Goal: Task Accomplishment & Management: Manage account settings

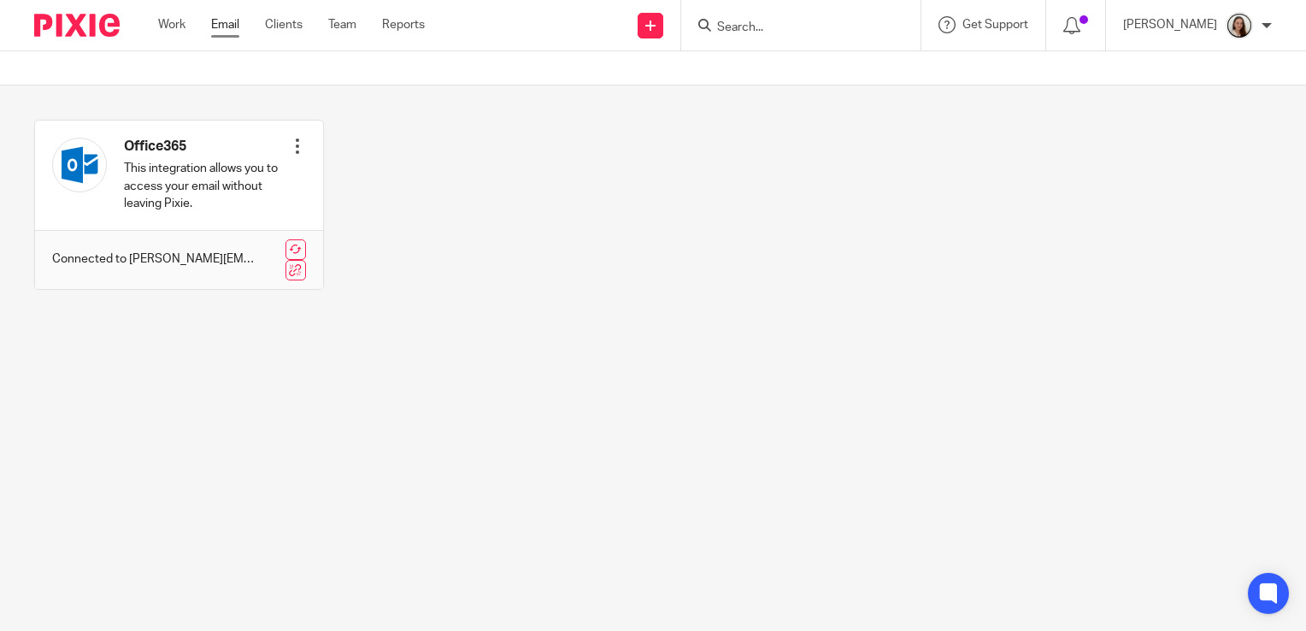
click at [234, 23] on link "Email" at bounding box center [225, 24] width 28 height 17
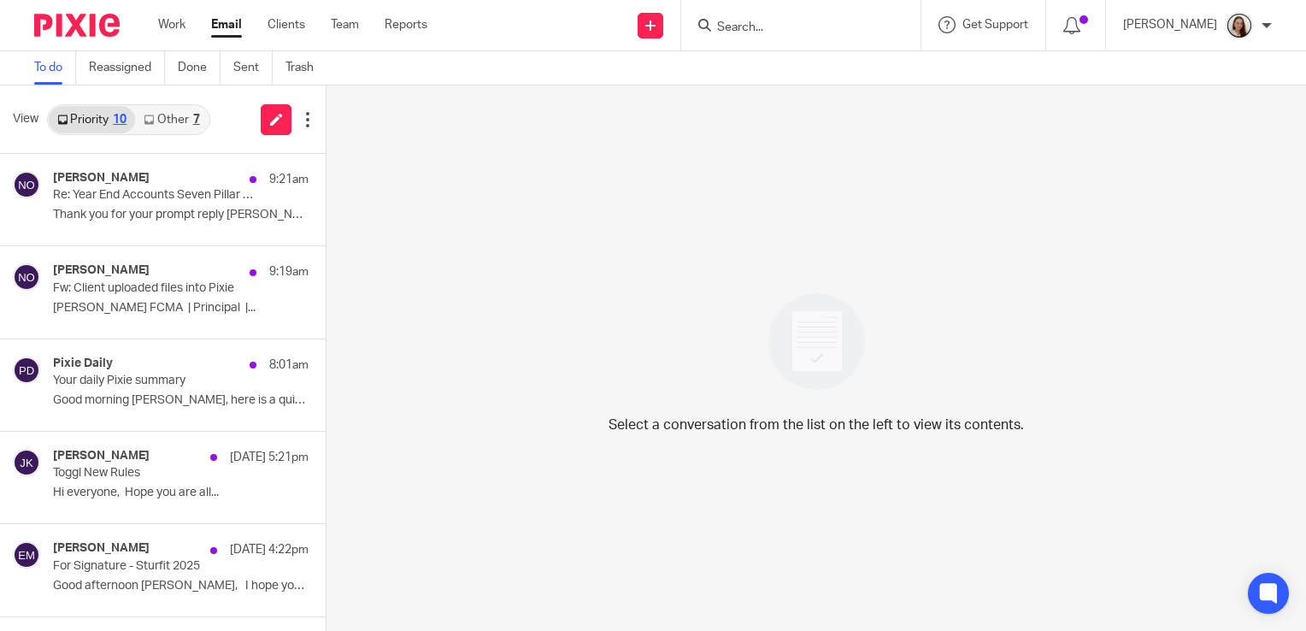
click at [160, 125] on link "Other 7" at bounding box center [171, 119] width 73 height 27
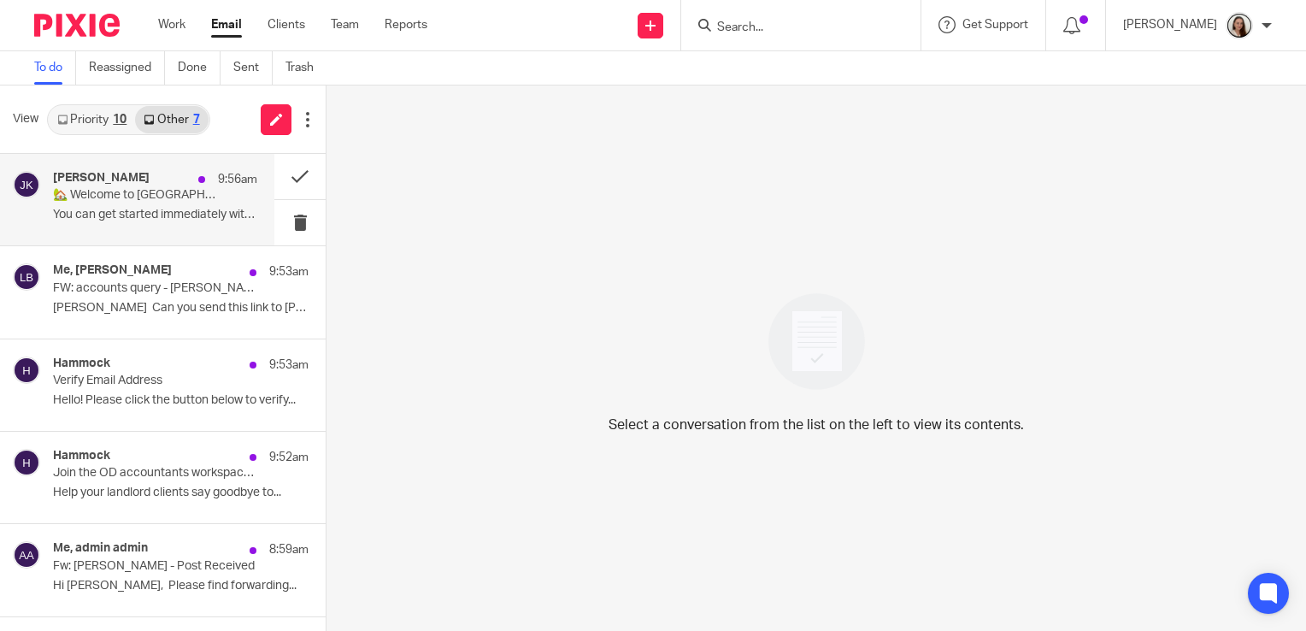
click at [128, 224] on div "[PERSON_NAME] 9:56am 🏡 Welcome to Hammock You can get started immediately with …" at bounding box center [155, 199] width 204 height 57
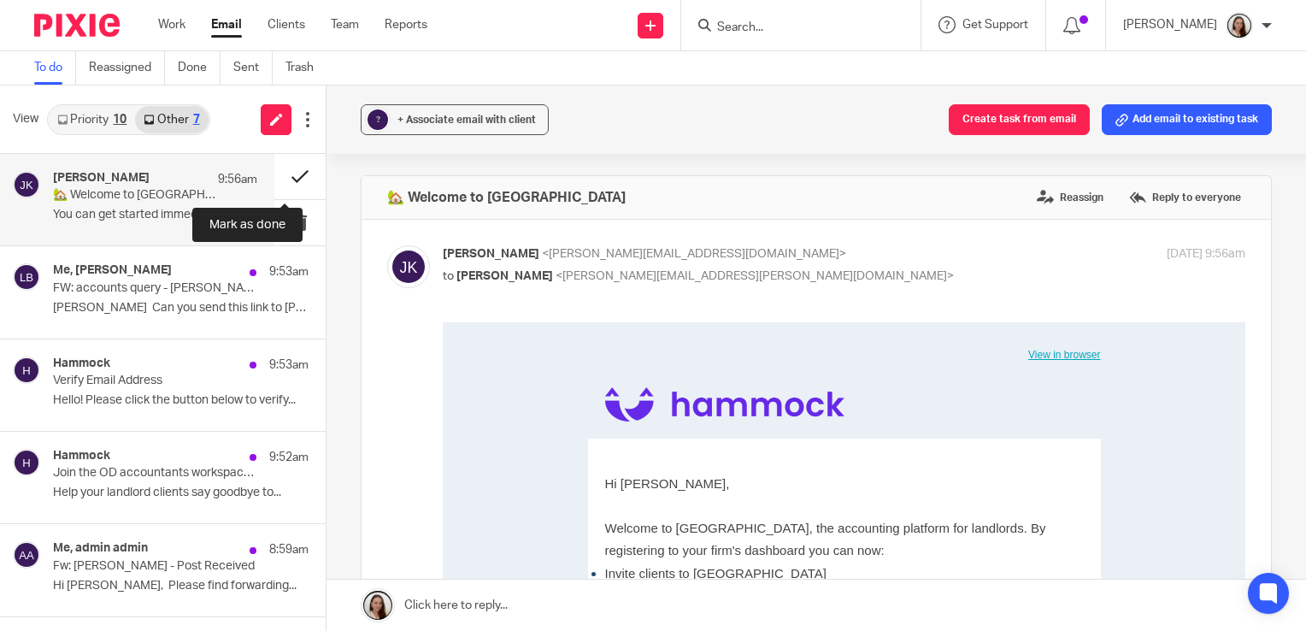
click at [277, 176] on button at bounding box center [299, 176] width 51 height 45
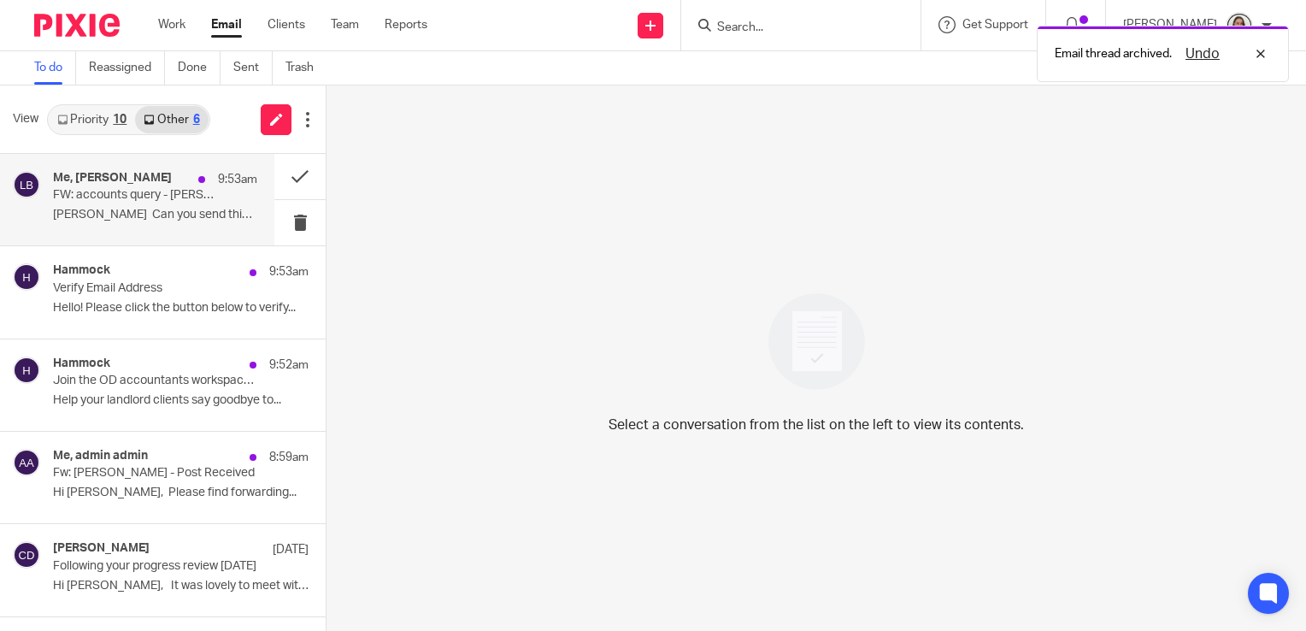
click at [126, 223] on div "Me, [PERSON_NAME] 9:53am FW: accounts query - [PERSON_NAME] Ltd [PERSON_NAME] C…" at bounding box center [155, 199] width 204 height 57
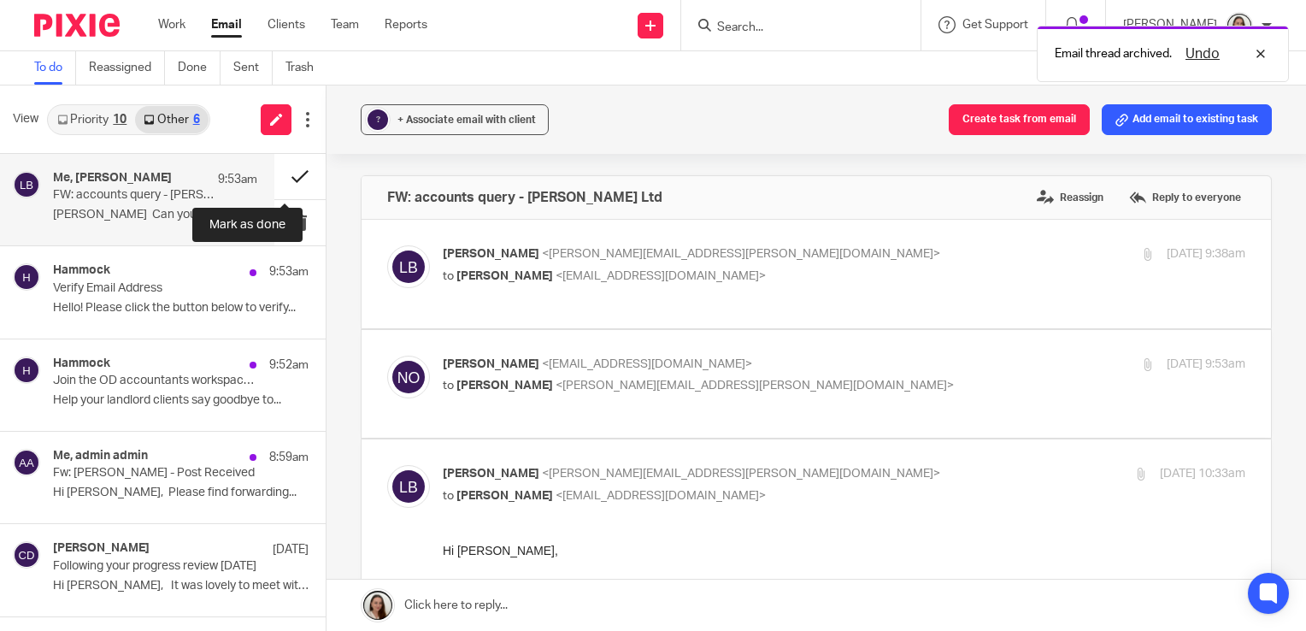
click at [274, 180] on button at bounding box center [299, 176] width 51 height 45
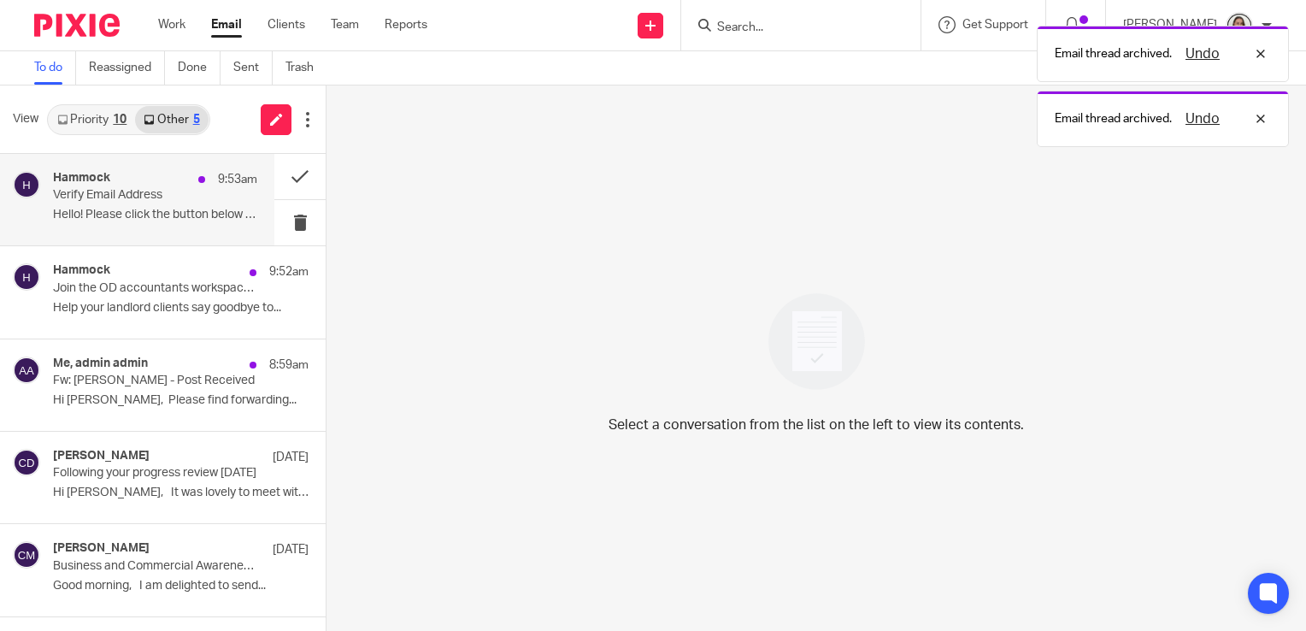
click at [136, 222] on div "Hammock 9:53am Verify Email Address Hello! Please click the button below to ver…" at bounding box center [155, 199] width 204 height 57
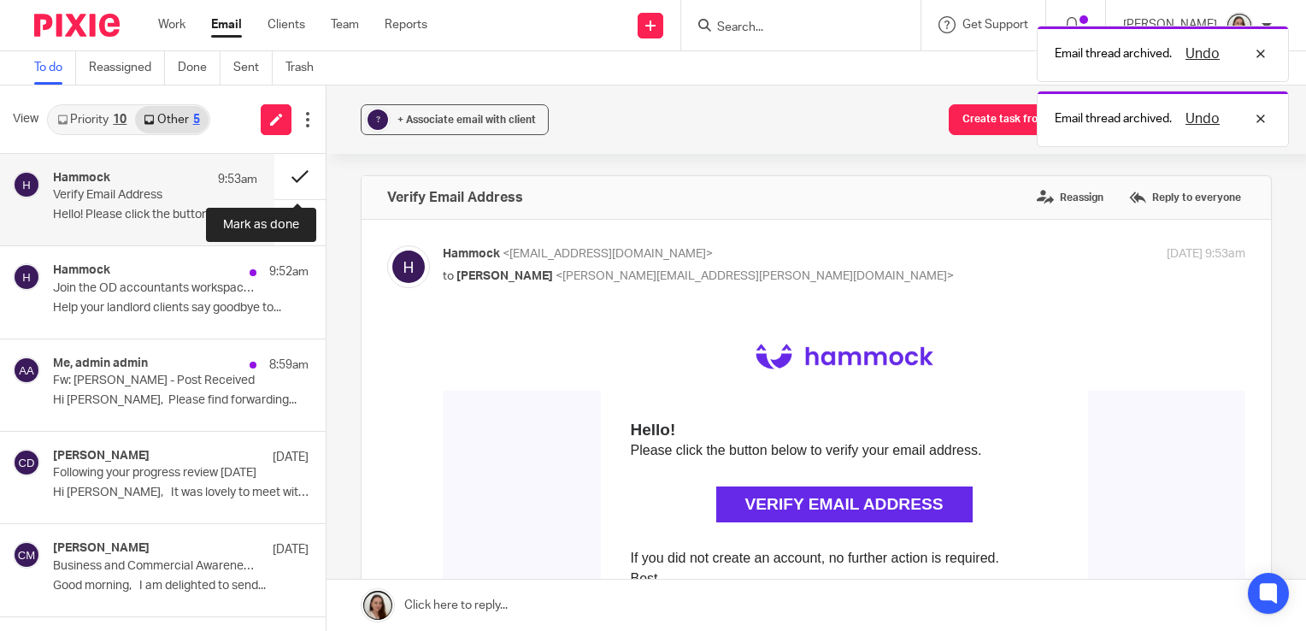
click at [288, 179] on button at bounding box center [299, 176] width 51 height 45
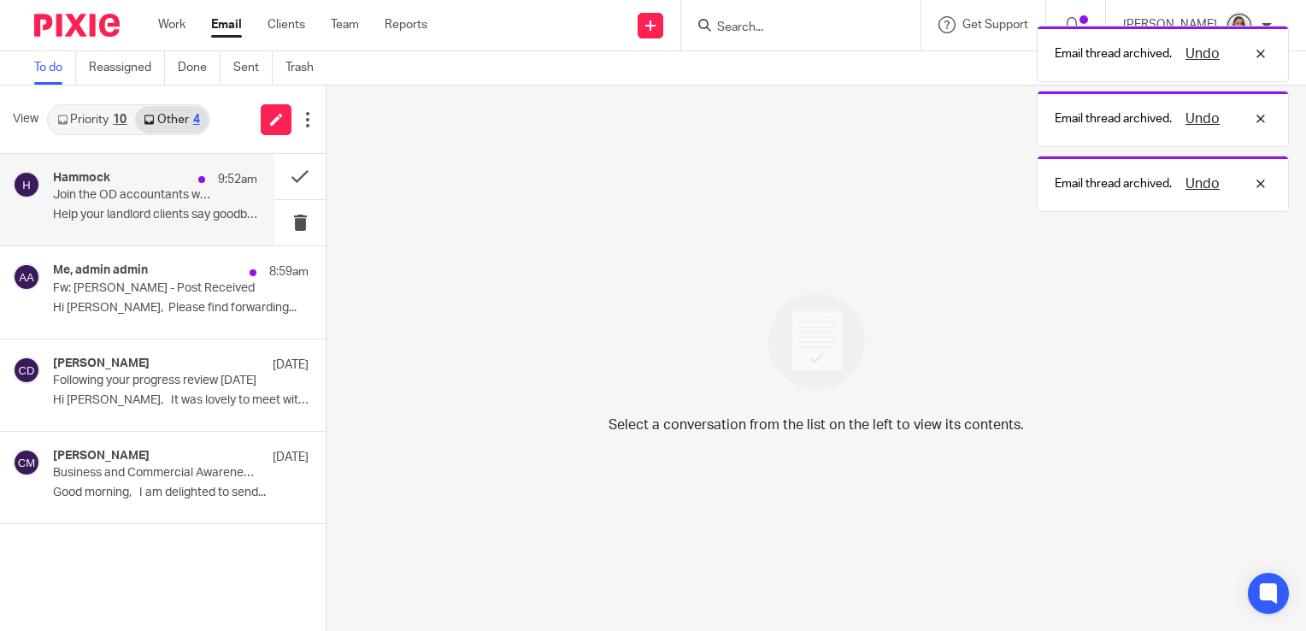
click at [161, 206] on div "Hammock 9:52am Join the OD accountants workspace in [GEOGRAPHIC_DATA] Help your…" at bounding box center [155, 199] width 204 height 57
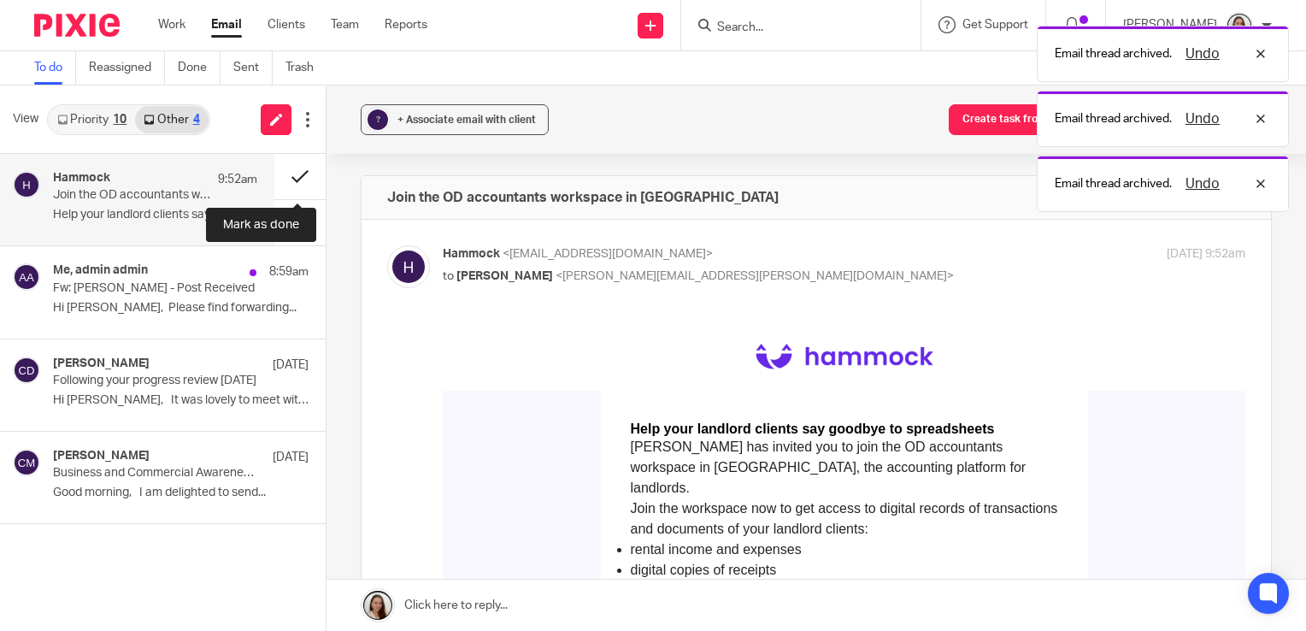
click at [286, 177] on button at bounding box center [299, 176] width 51 height 45
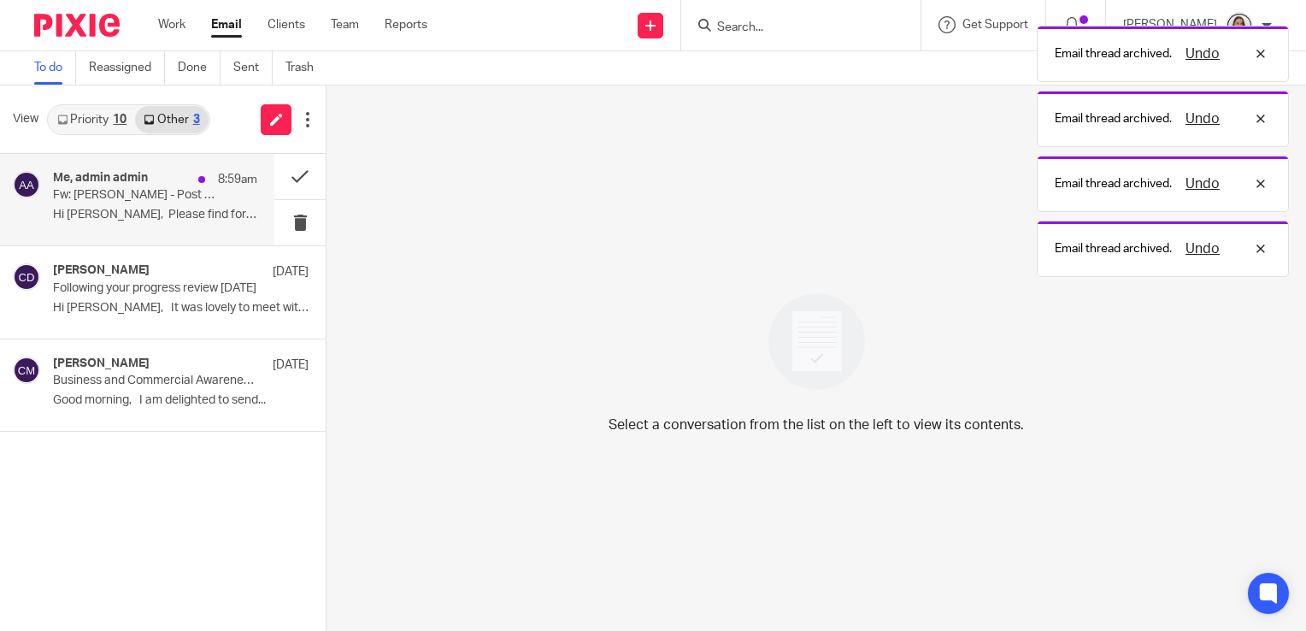
click at [115, 180] on h4 "Me, admin admin" at bounding box center [100, 178] width 95 height 15
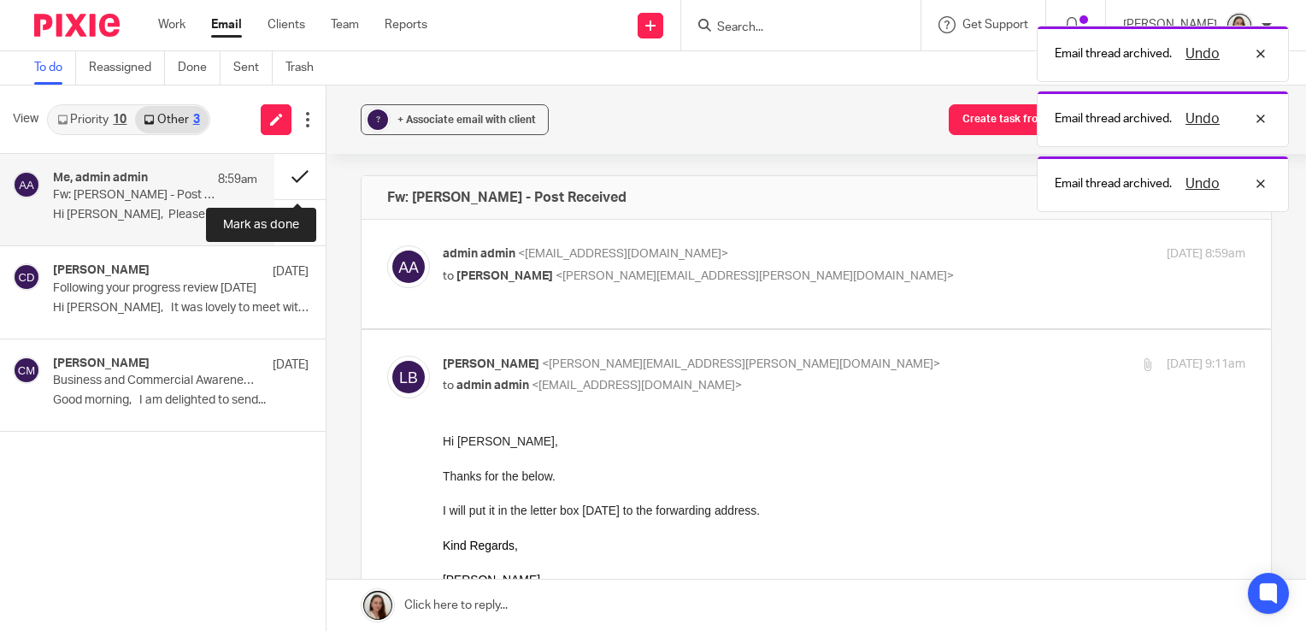
click at [291, 176] on button at bounding box center [299, 176] width 51 height 45
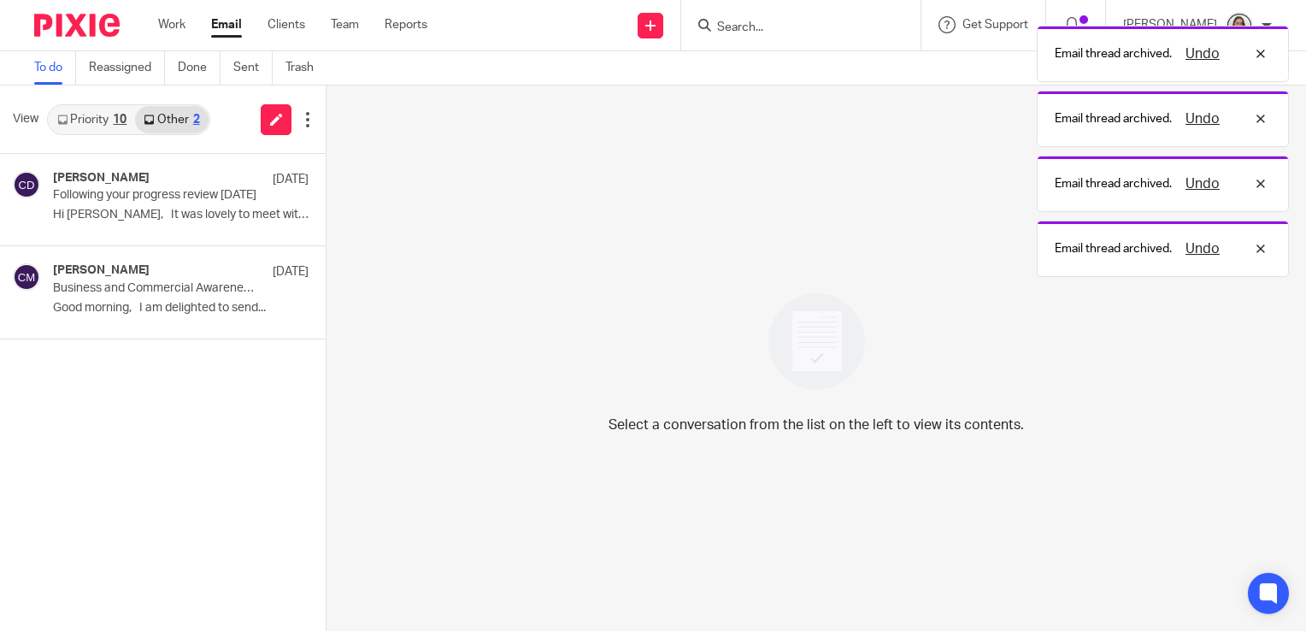
drag, startPoint x: 120, startPoint y: 117, endPoint x: 117, endPoint y: 131, distance: 13.9
click at [119, 116] on div "10" at bounding box center [120, 120] width 14 height 12
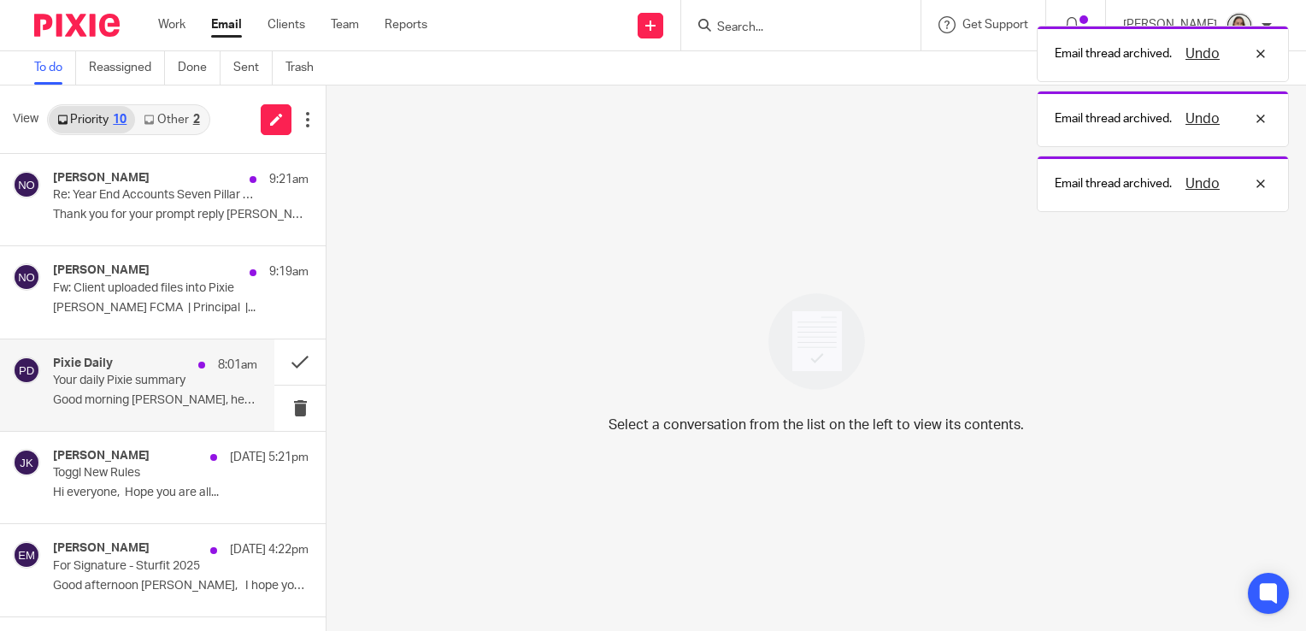
click at [188, 374] on p "Your daily Pixie summary" at bounding box center [134, 381] width 163 height 15
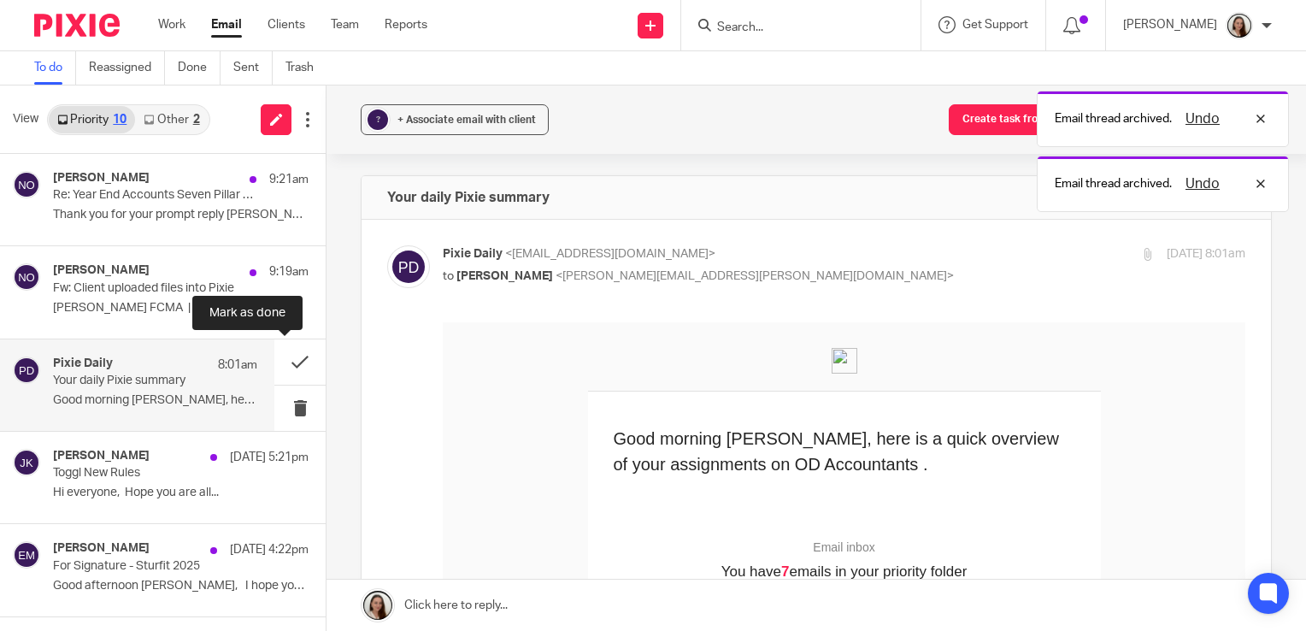
drag, startPoint x: 286, startPoint y: 357, endPoint x: 256, endPoint y: 371, distance: 33.3
click at [286, 357] on button at bounding box center [299, 361] width 51 height 45
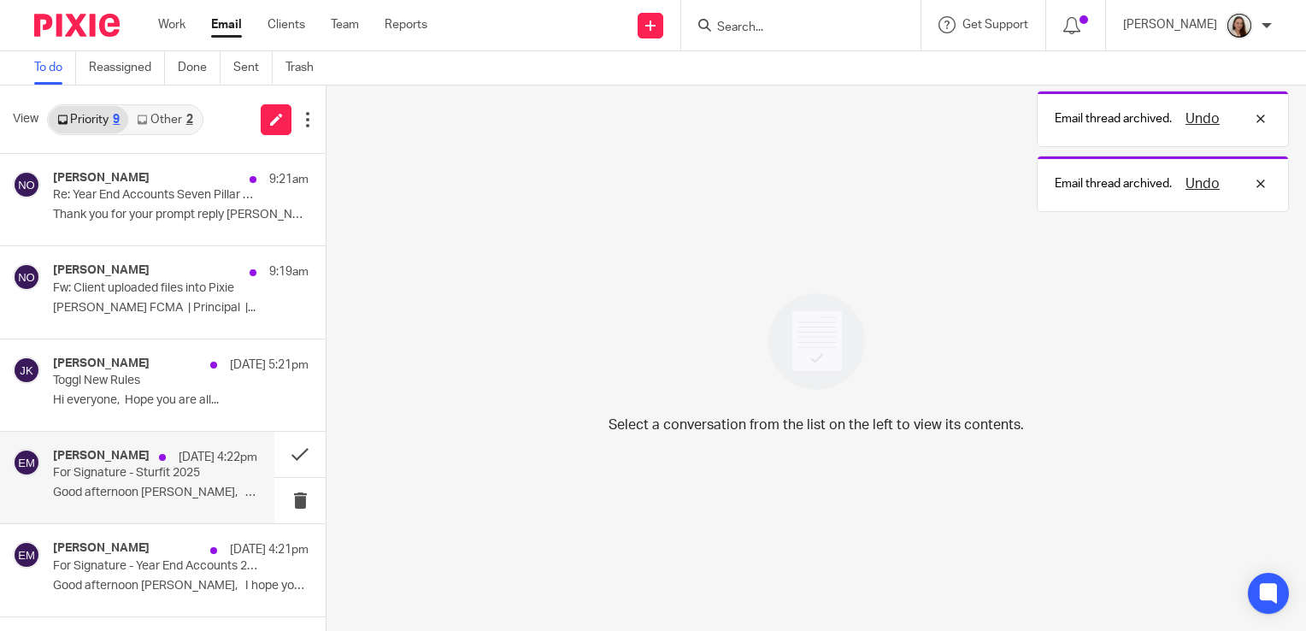
click at [120, 469] on p "For Signature - Sturfit 2025" at bounding box center [134, 473] width 163 height 15
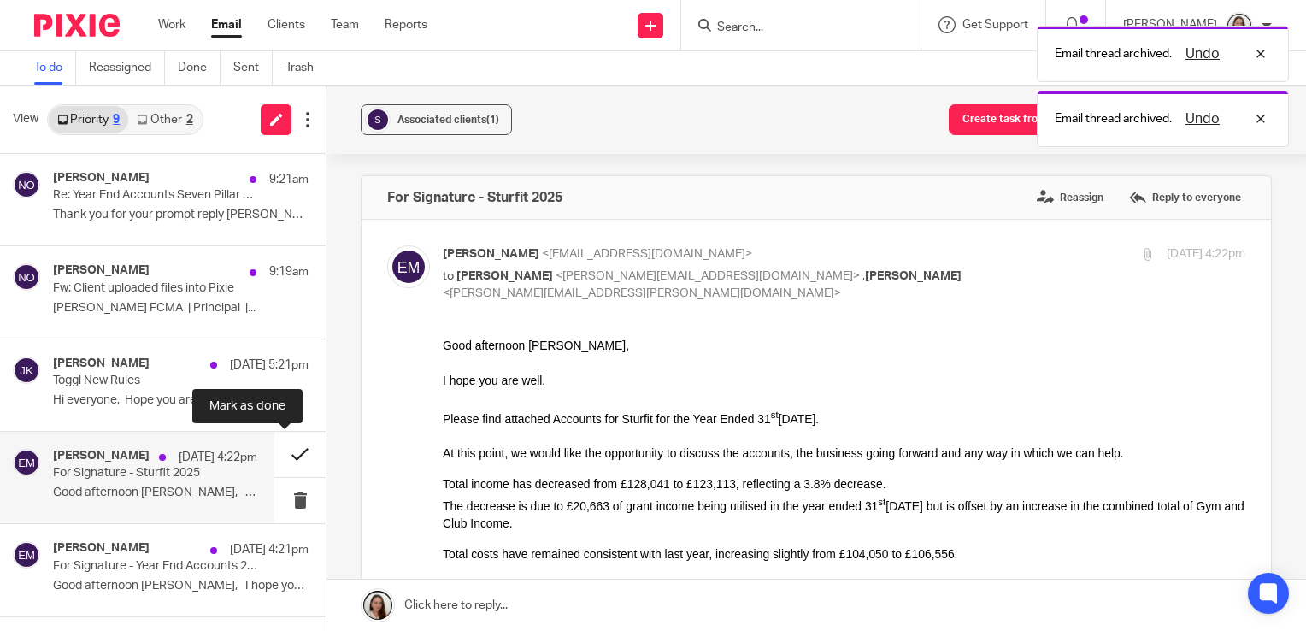
click at [290, 458] on button at bounding box center [299, 454] width 51 height 45
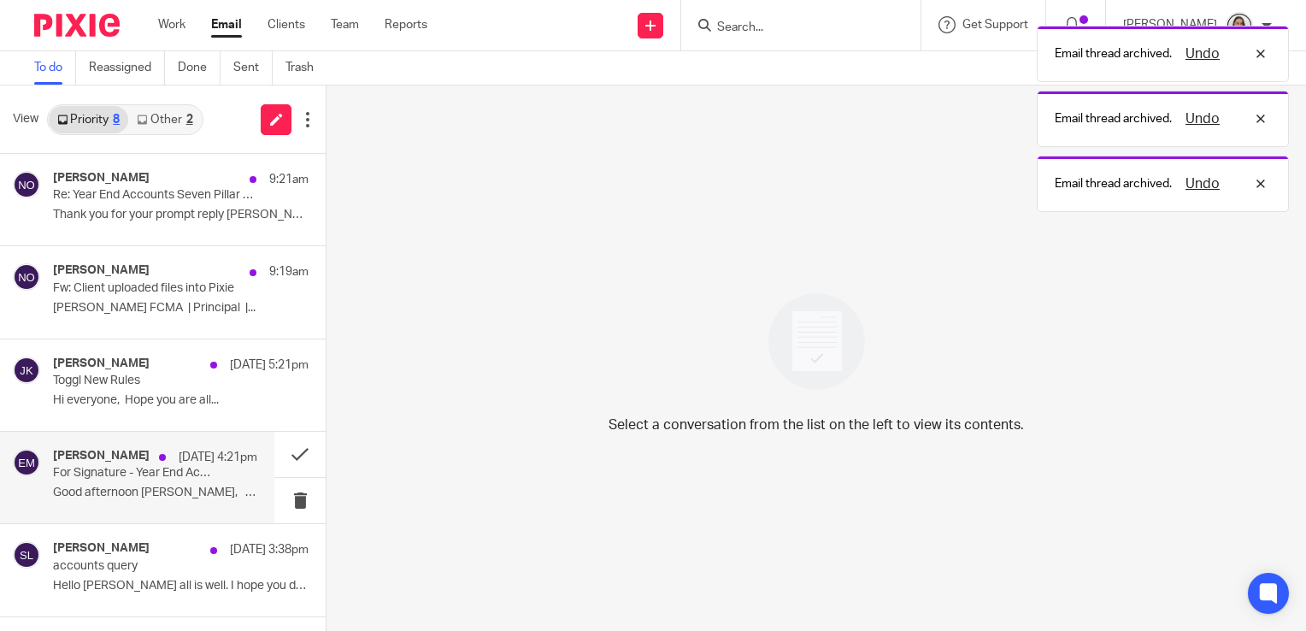
click at [147, 478] on p "For Signature - Year End Accounts 2025" at bounding box center [134, 473] width 163 height 15
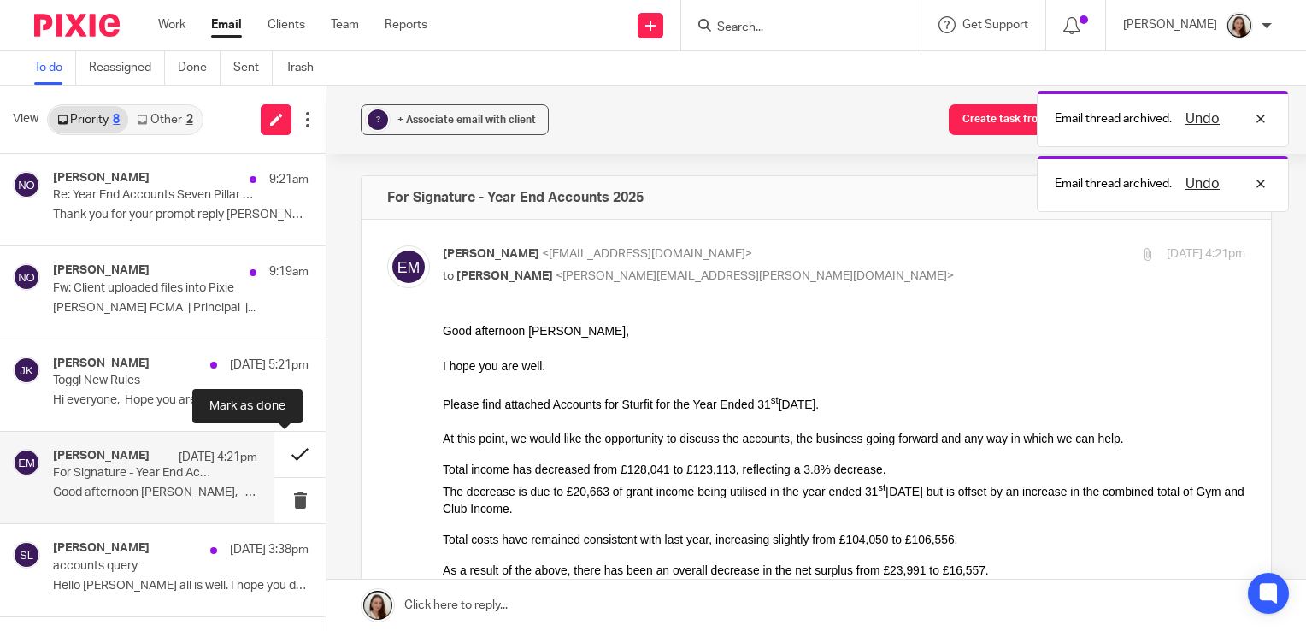
click at [274, 459] on button at bounding box center [299, 454] width 51 height 45
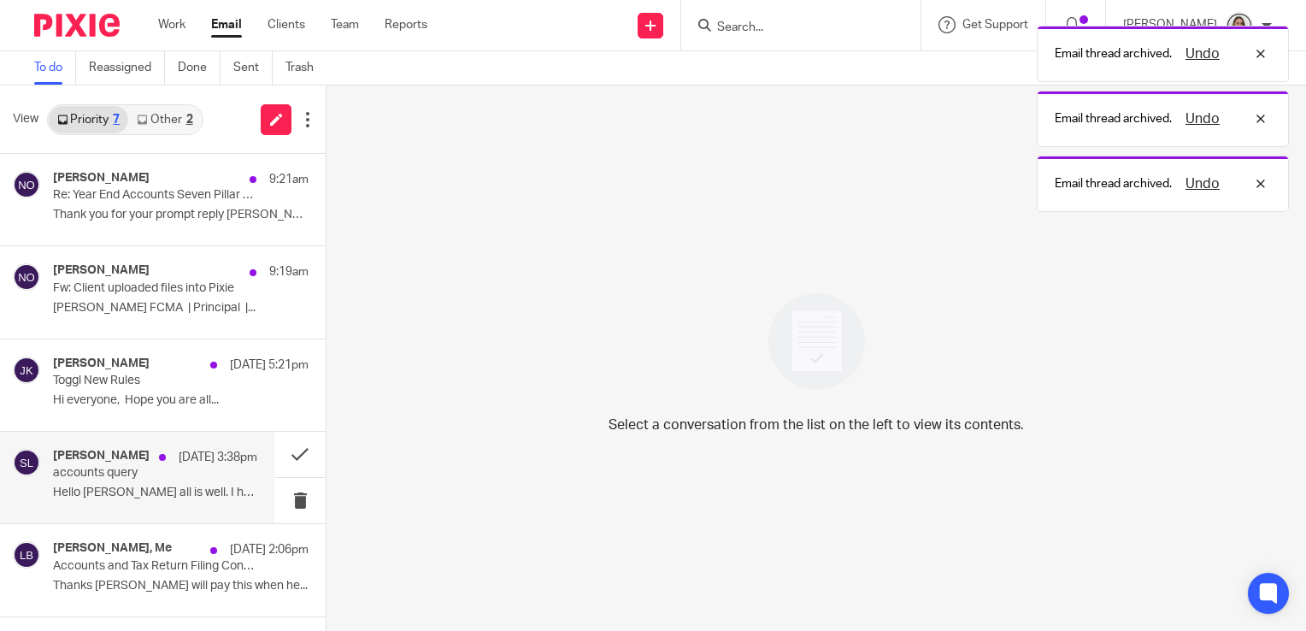
click at [162, 477] on p "accounts query" at bounding box center [134, 473] width 163 height 15
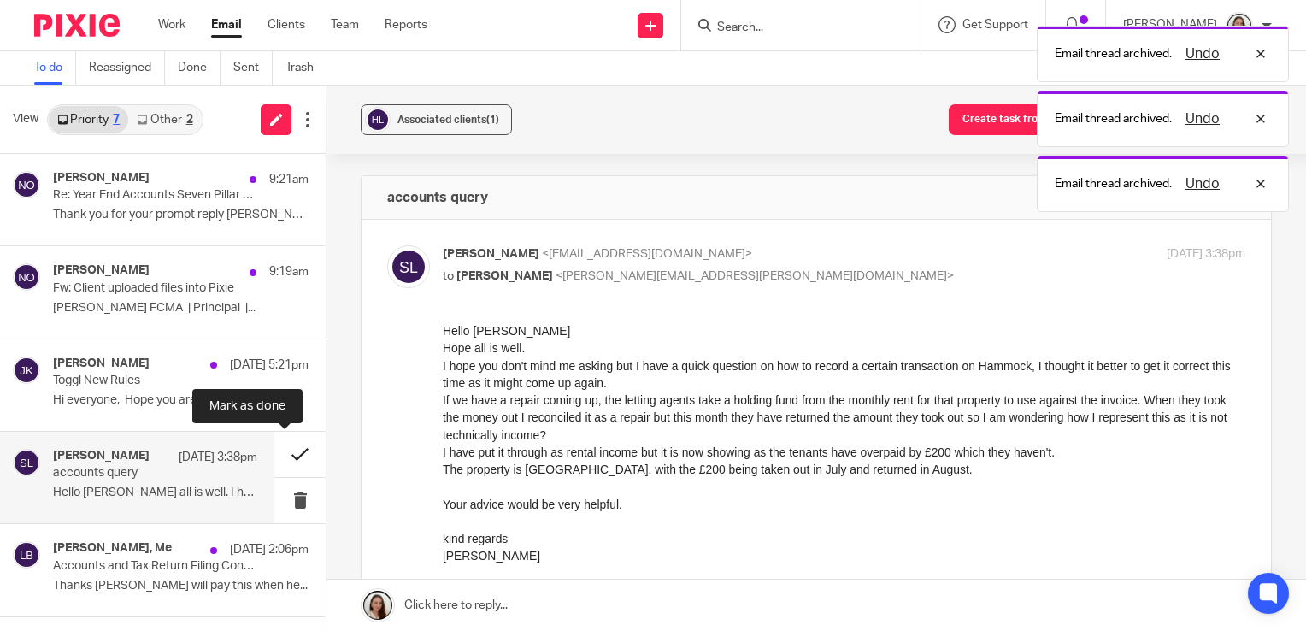
click at [277, 457] on button at bounding box center [299, 454] width 51 height 45
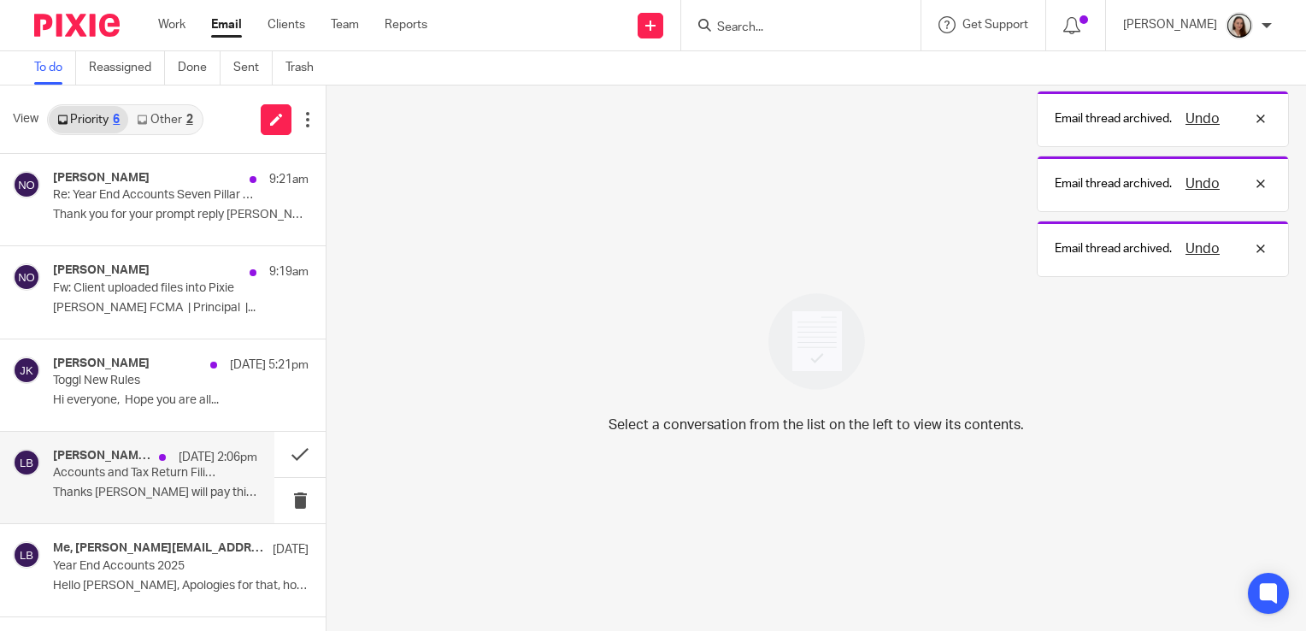
click at [126, 479] on p "Accounts and Tax Return Filing Confirmation 2025" at bounding box center [134, 473] width 163 height 15
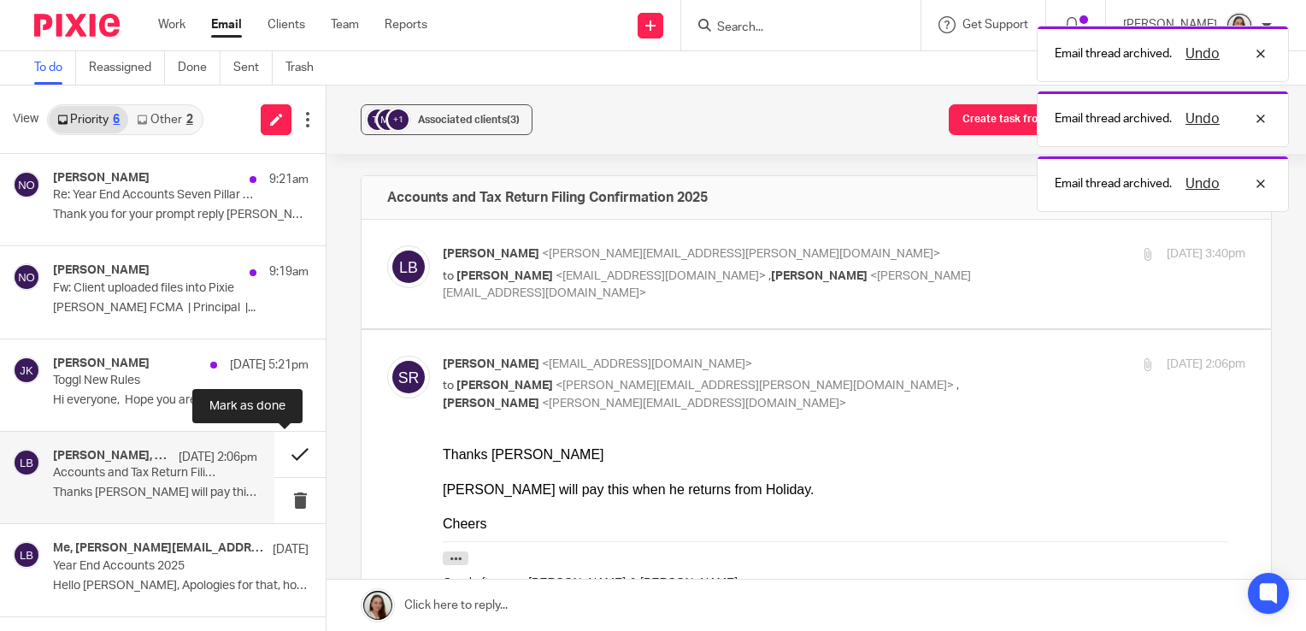
click at [286, 457] on button at bounding box center [299, 454] width 51 height 45
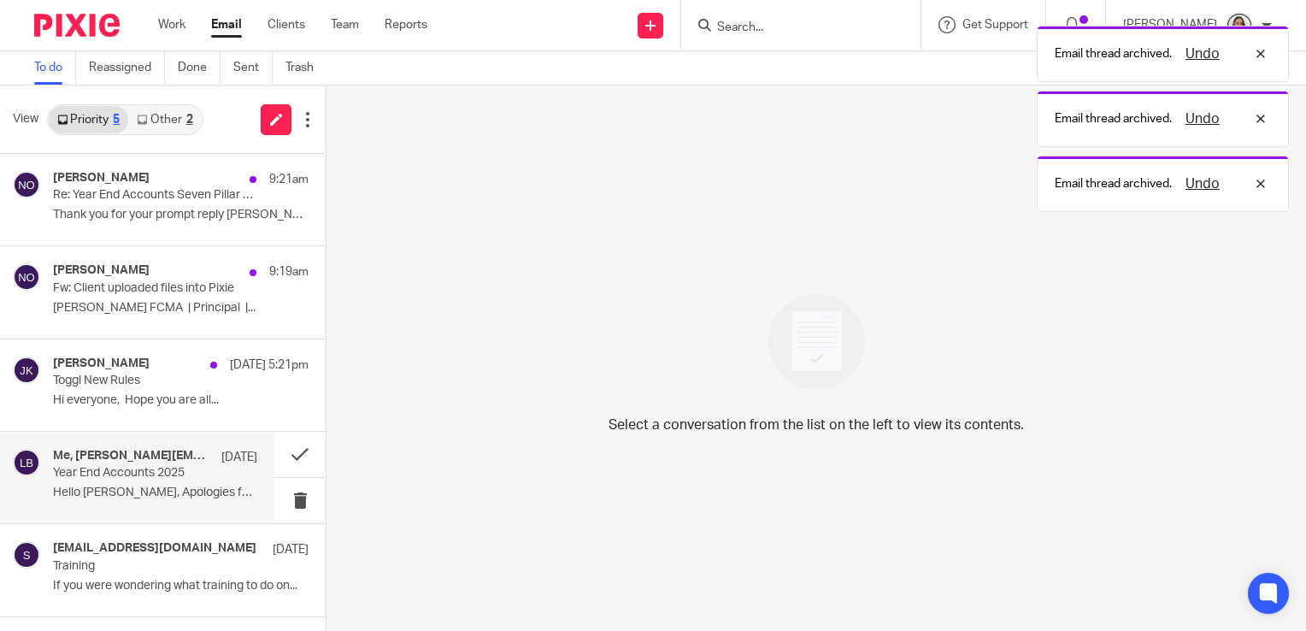
click at [147, 484] on div "Me, [PERSON_NAME][EMAIL_ADDRESS][DOMAIN_NAME] [DATE] Year End Accounts 2025 Hel…" at bounding box center [155, 477] width 204 height 57
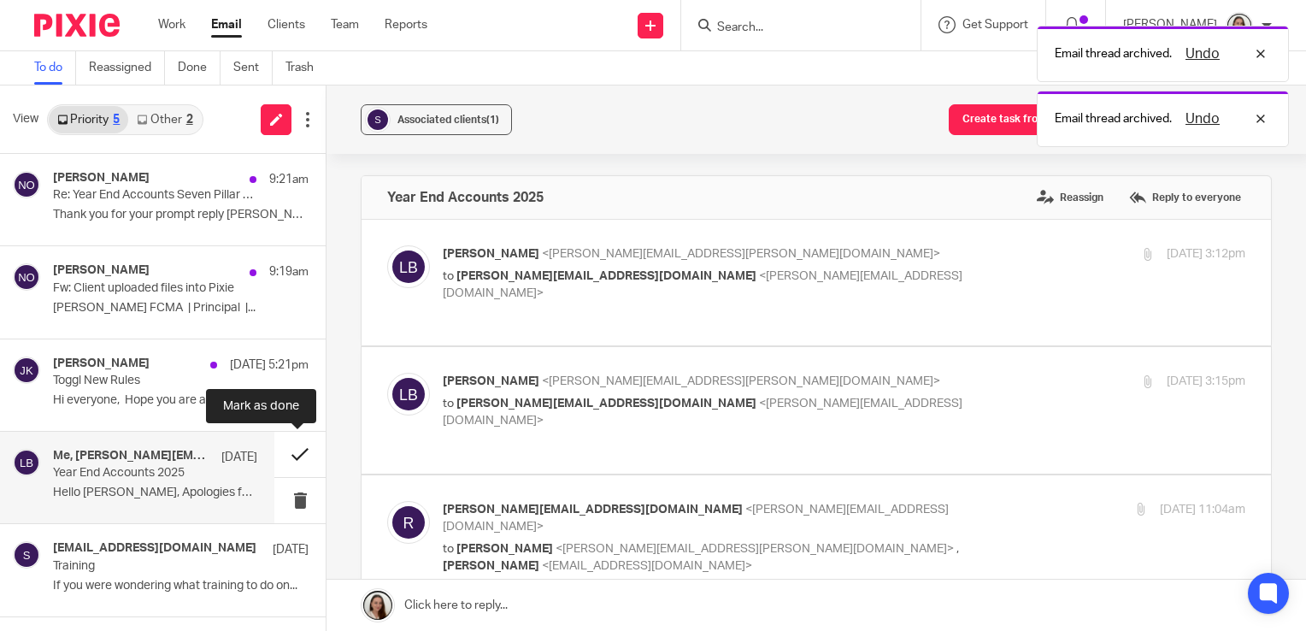
click at [294, 452] on button at bounding box center [299, 454] width 51 height 45
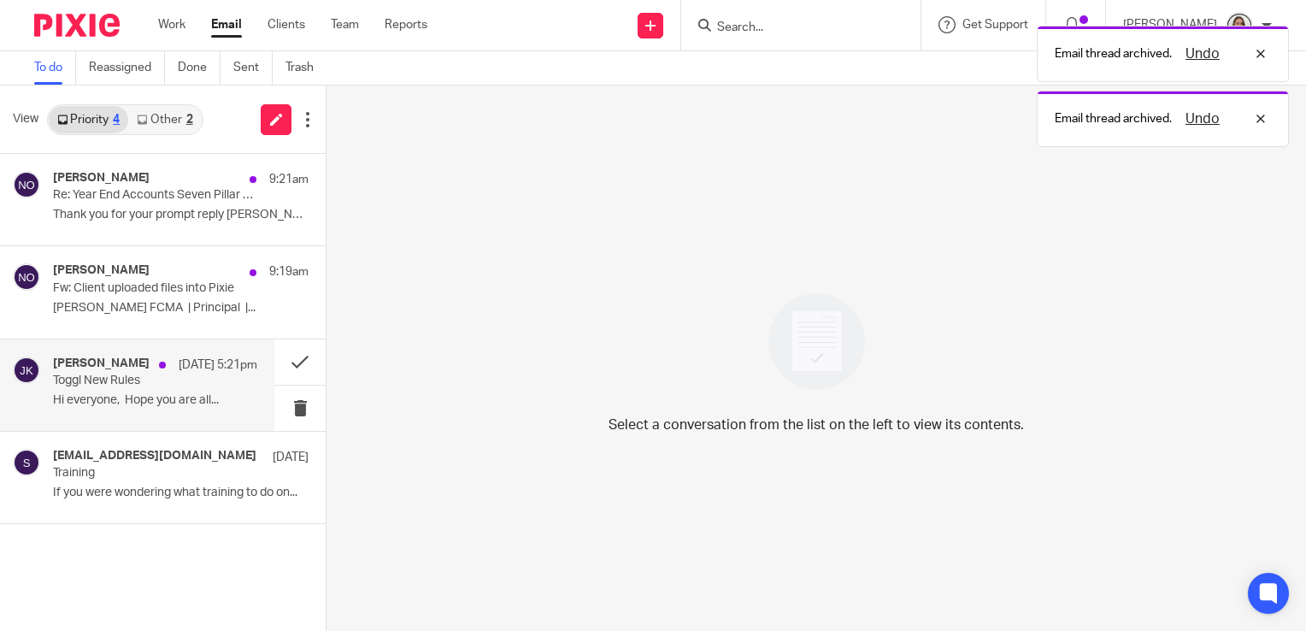
click at [124, 394] on p "Hi everyone, Hope you are all..." at bounding box center [155, 400] width 204 height 15
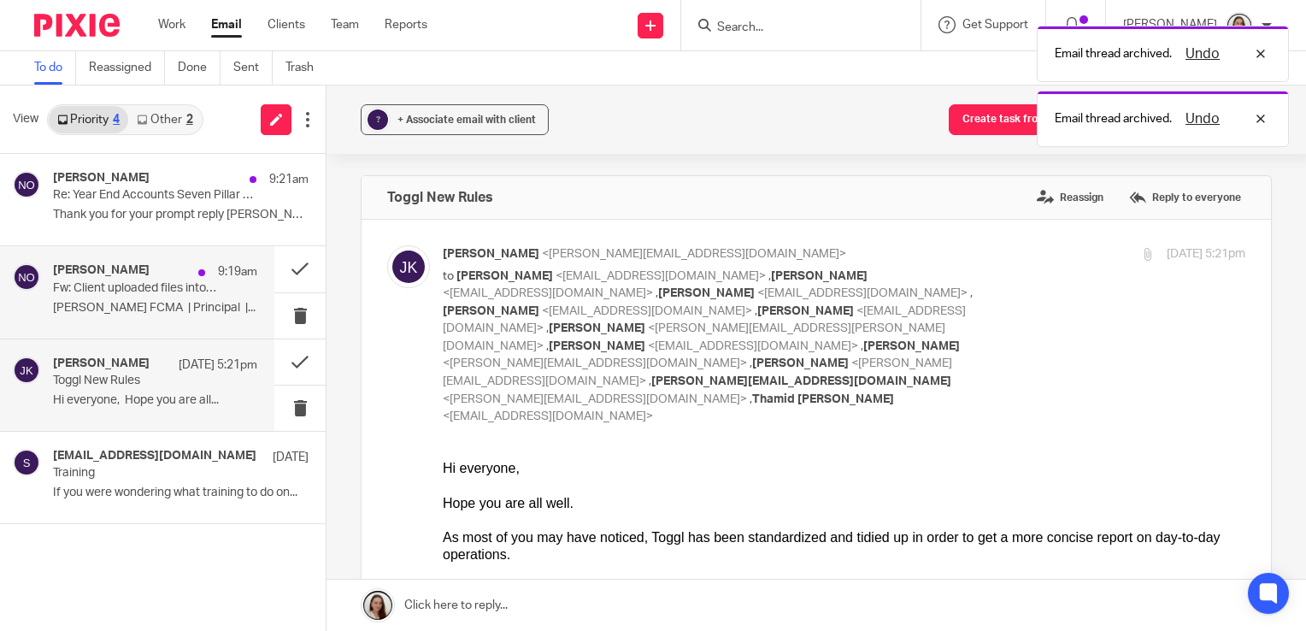
click at [98, 294] on p "Fw: Client uploaded files into Pixie" at bounding box center [134, 288] width 163 height 15
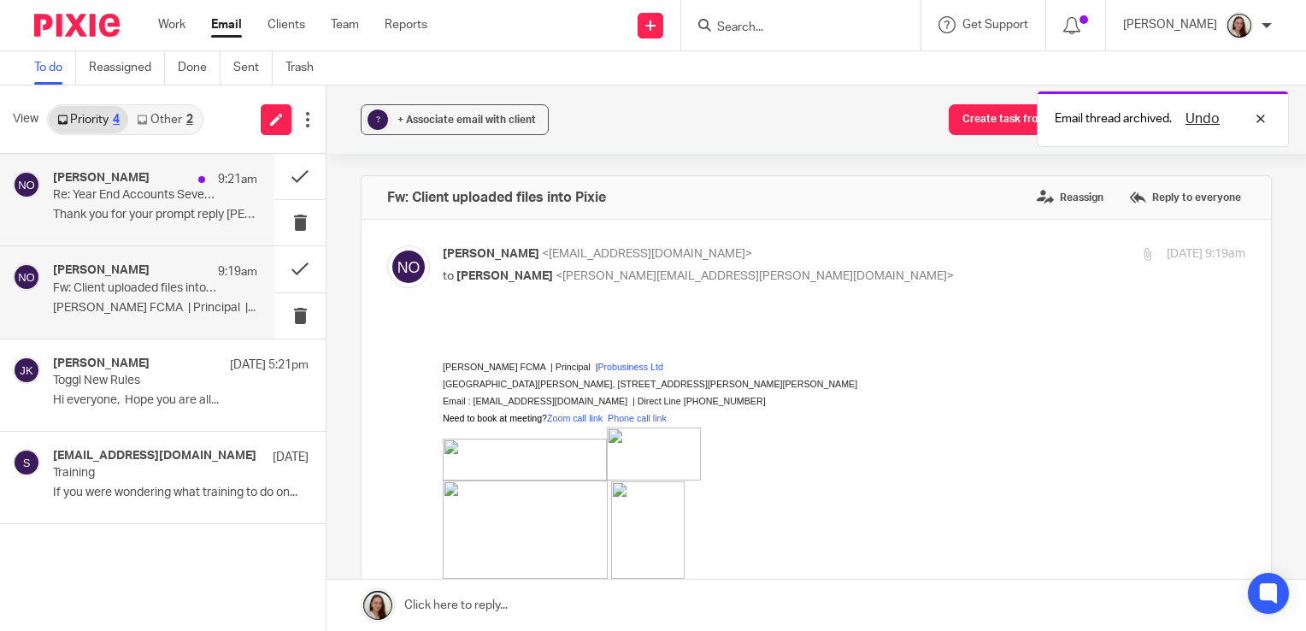
click at [131, 209] on p "Thank you for your prompt reply [PERSON_NAME] and the..." at bounding box center [155, 215] width 204 height 15
